Goal: Information Seeking & Learning: Check status

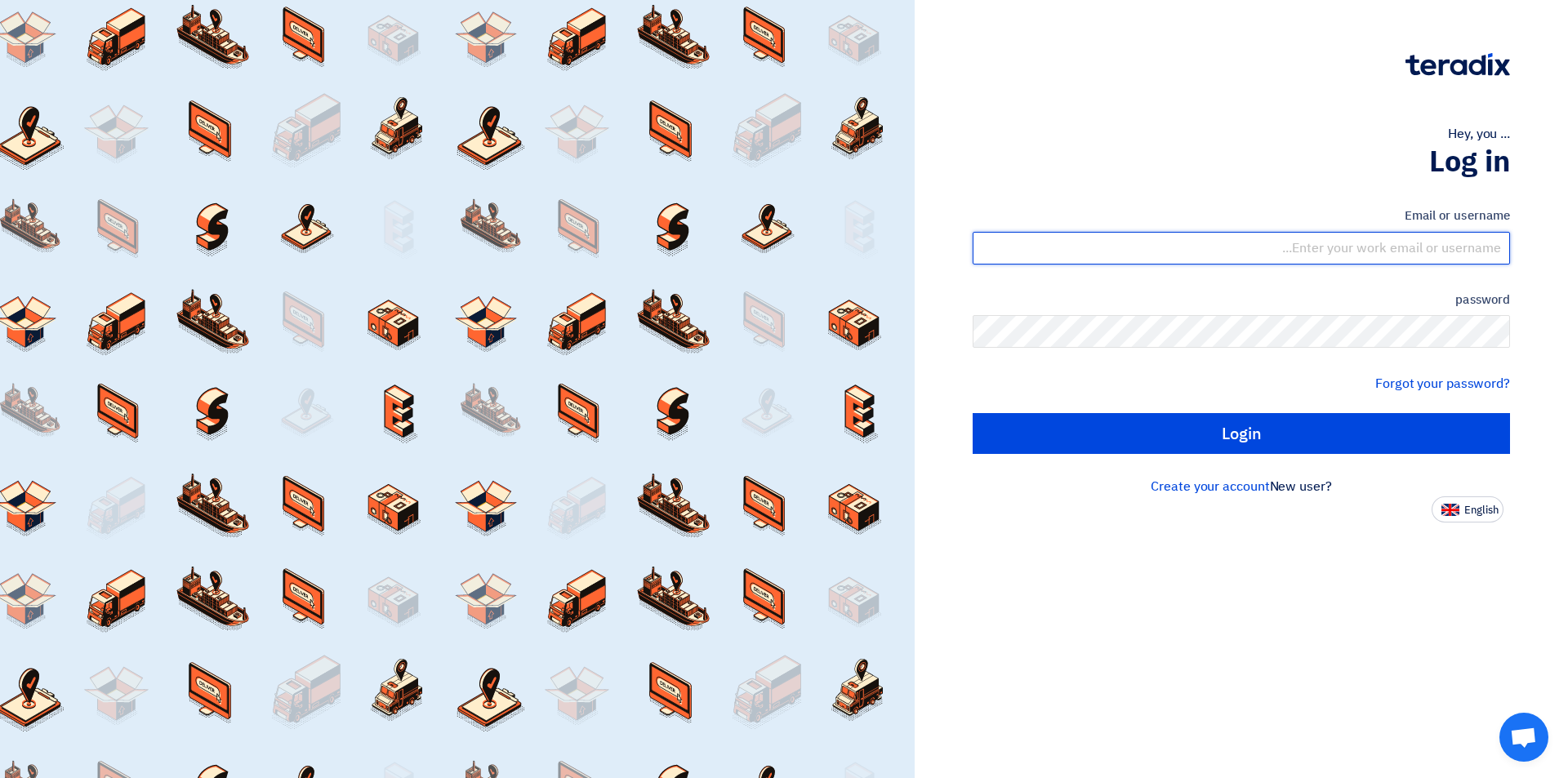
type input "[EMAIL_ADDRESS][DOMAIN_NAME]"
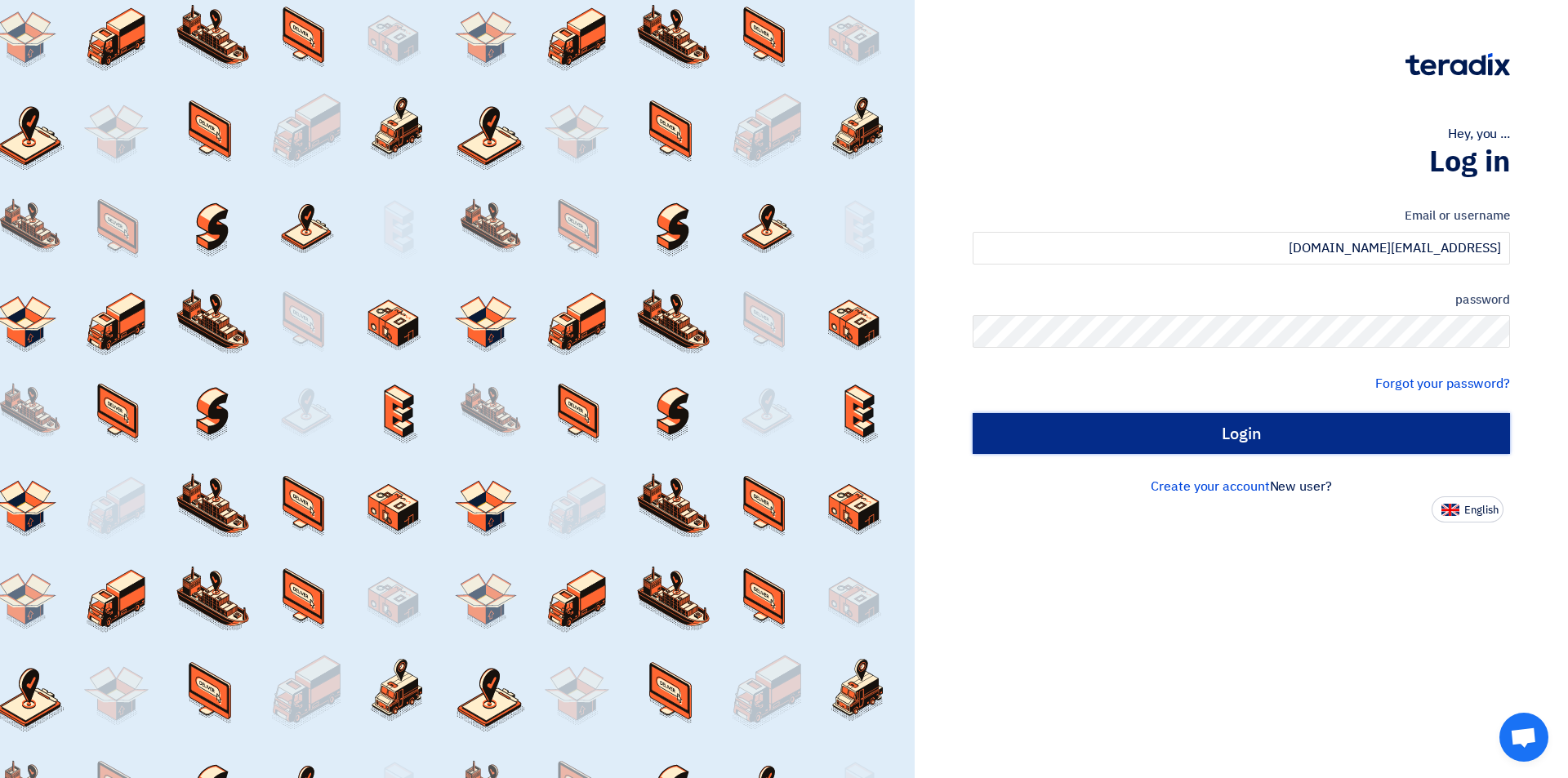
click at [1140, 438] on input "Login" at bounding box center [1241, 434] width 538 height 41
type input "Sign in"
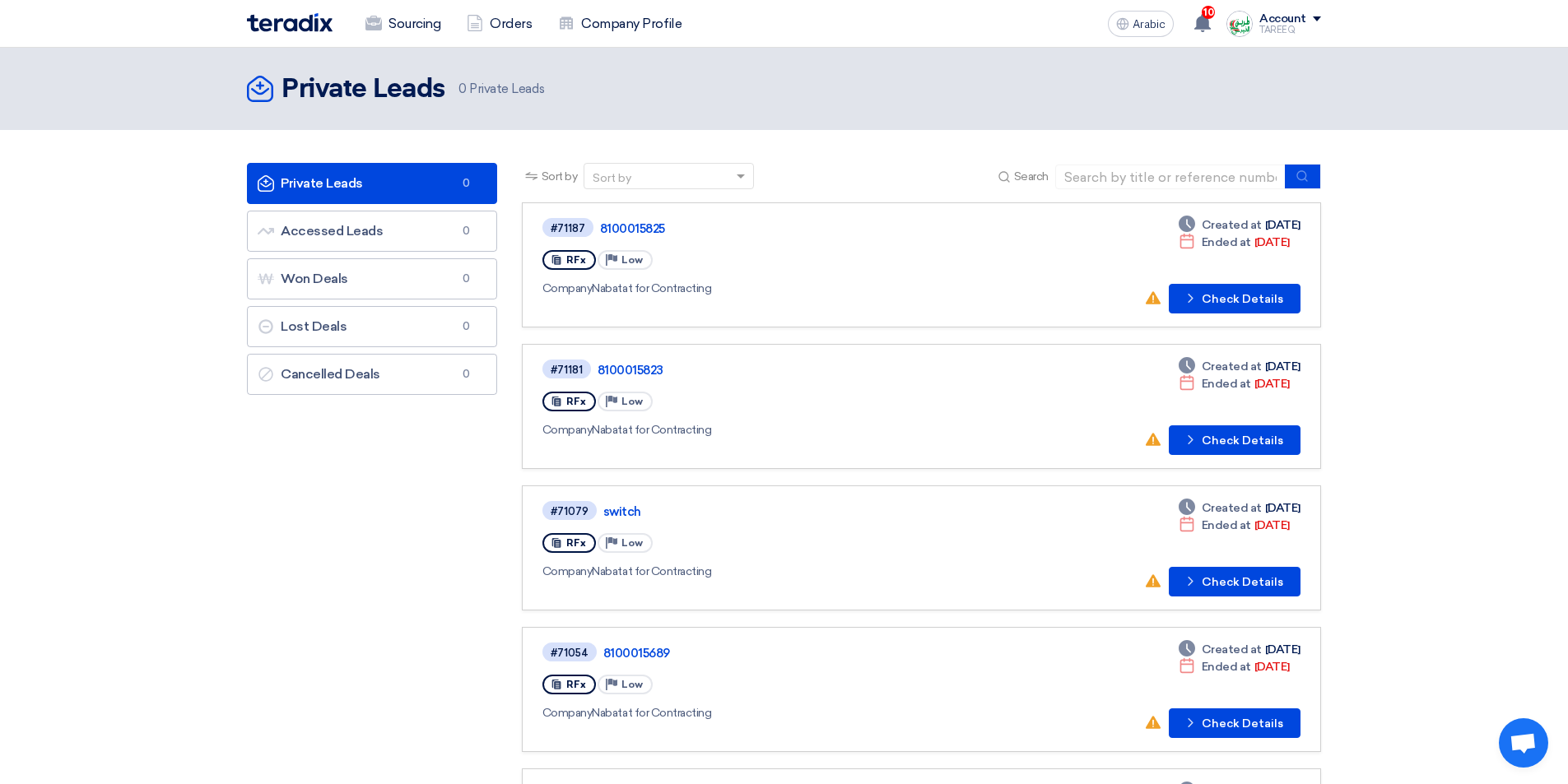
click at [1238, 314] on link "#71187 8100015825 RFx Priority Low Company Nabatat for Contracting Deadline Cre…" at bounding box center [921, 265] width 799 height 125
click at [1230, 303] on font "Check Details" at bounding box center [1242, 298] width 82 height 14
click at [1216, 444] on font "Check Details" at bounding box center [1242, 440] width 82 height 14
click at [1202, 580] on button "Check details Check Details" at bounding box center [1235, 582] width 132 height 30
click at [1252, 580] on font "Check Details" at bounding box center [1242, 582] width 82 height 14
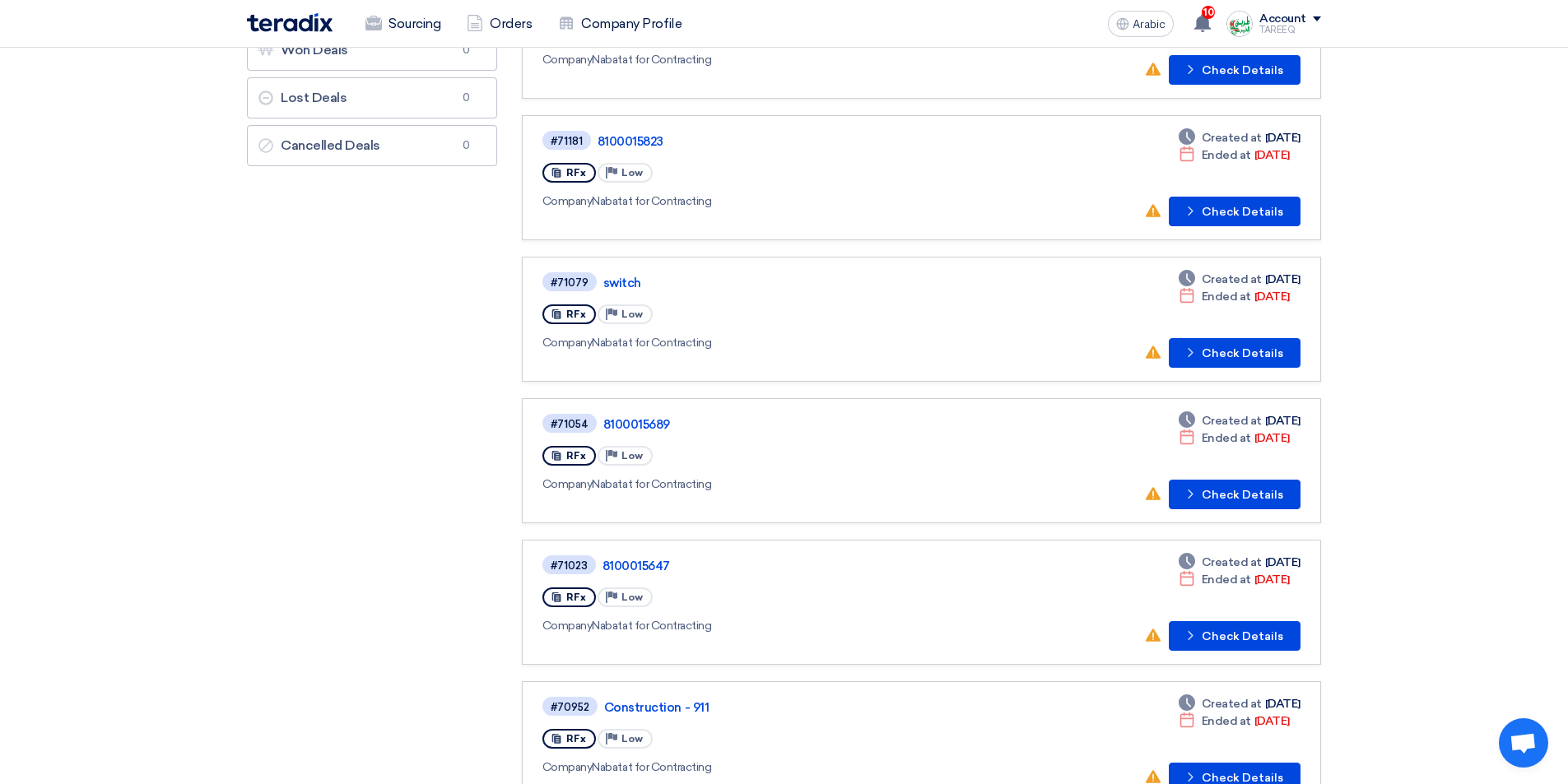
scroll to position [329, 0]
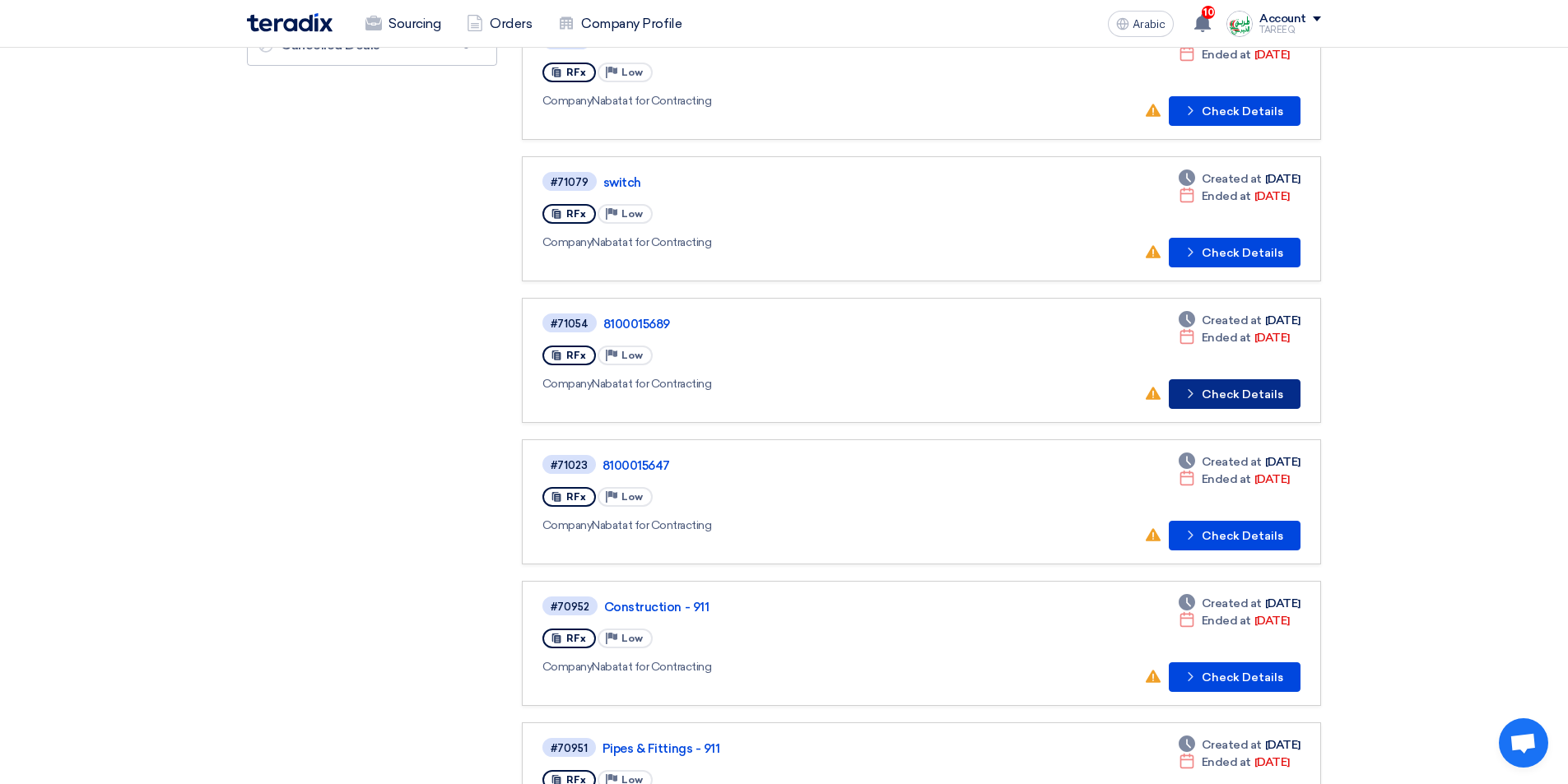
click at [1211, 401] on button "Check details Check Details" at bounding box center [1235, 394] width 132 height 30
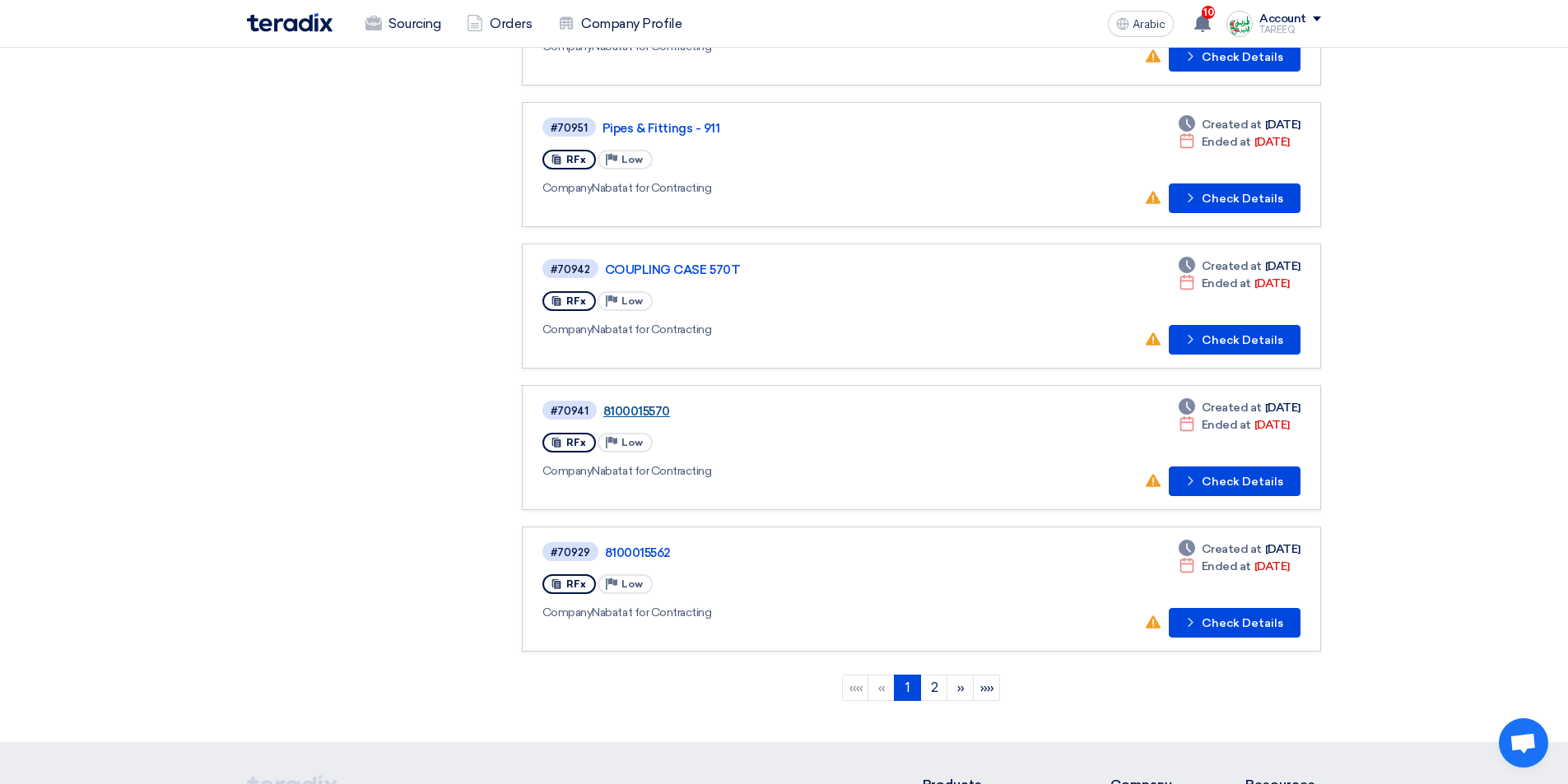
scroll to position [987, 0]
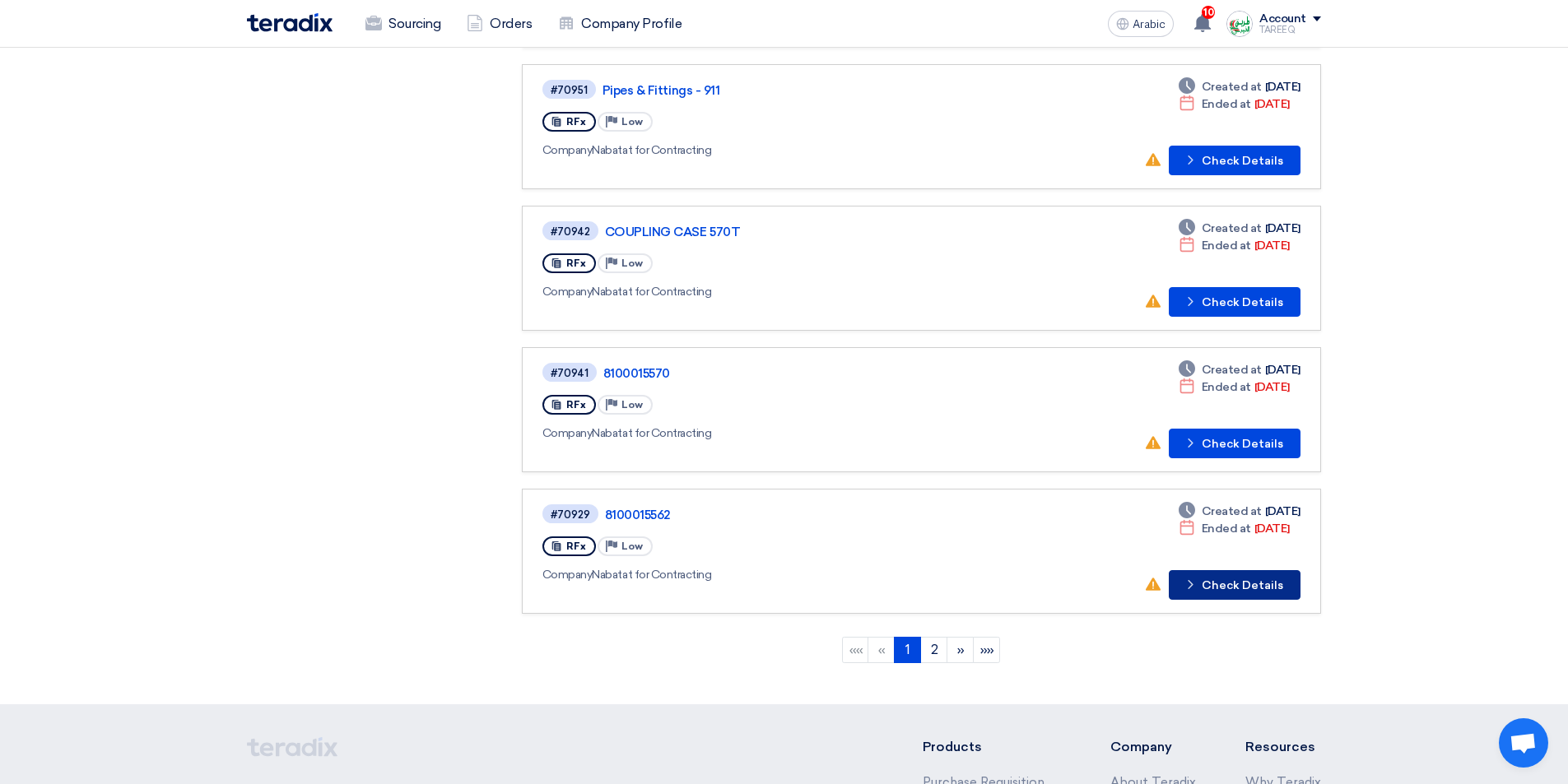
click at [1217, 580] on font "Check Details" at bounding box center [1242, 585] width 82 height 14
